Goal: Information Seeking & Learning: Understand process/instructions

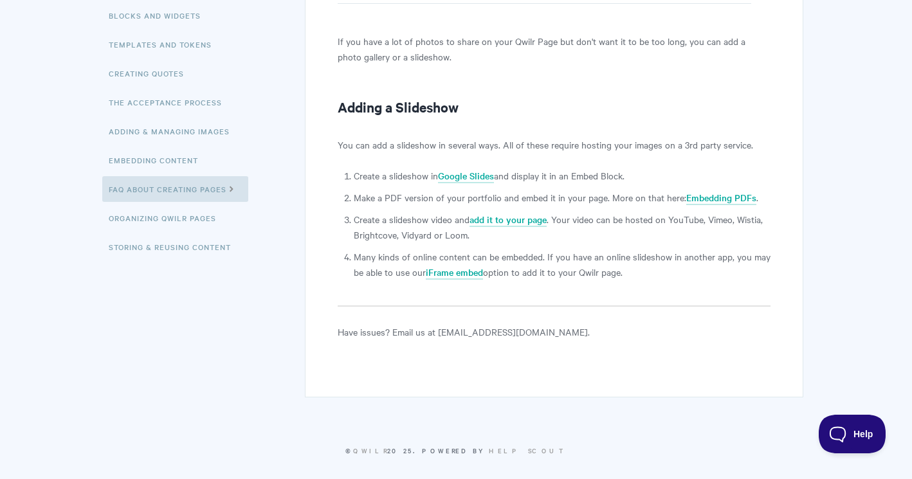
scroll to position [256, 0]
click at [482, 178] on link "Google Slides" at bounding box center [466, 175] width 56 height 14
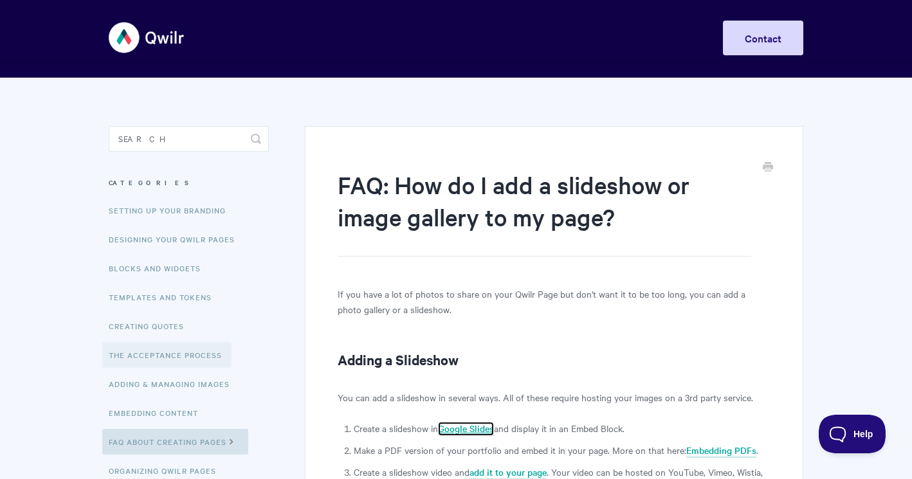
scroll to position [0, 0]
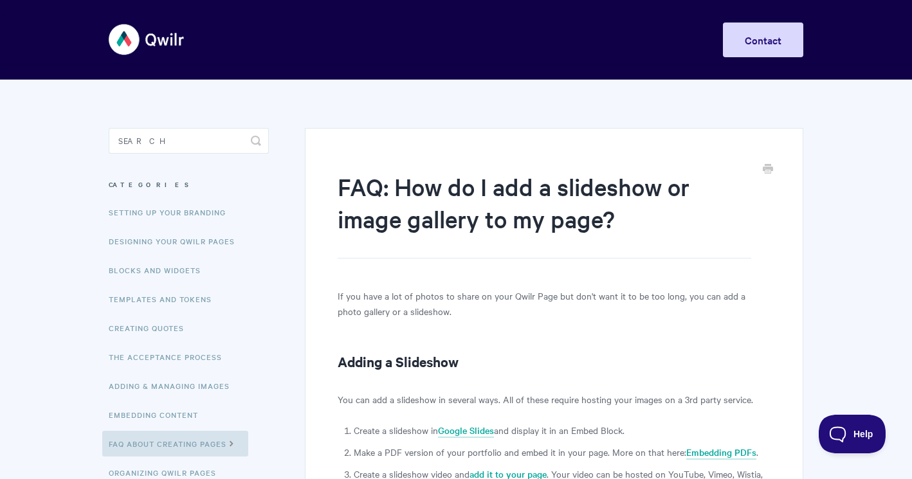
click at [142, 44] on img at bounding box center [147, 39] width 77 height 48
